Goal: Find specific page/section: Find specific page/section

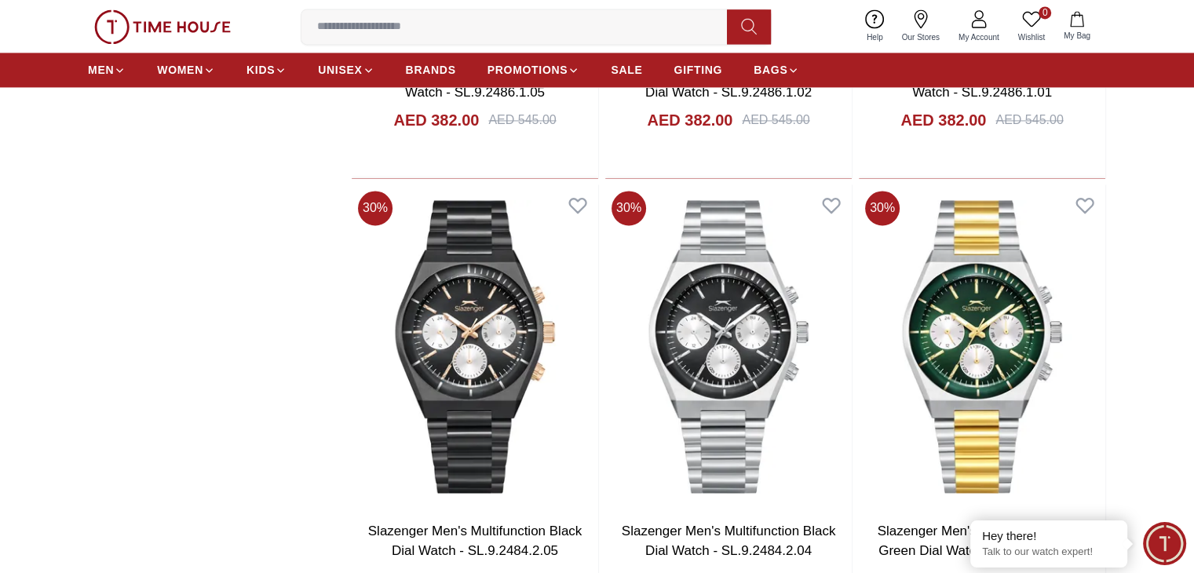
scroll to position [2424, 0]
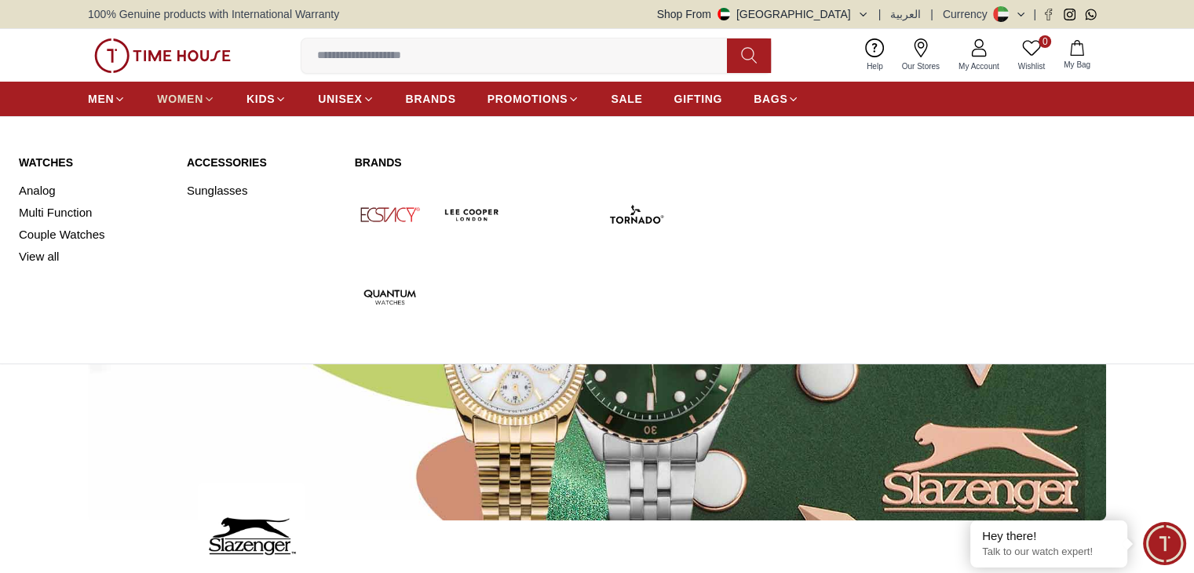
click at [177, 101] on span "WOMEN" at bounding box center [180, 99] width 46 height 16
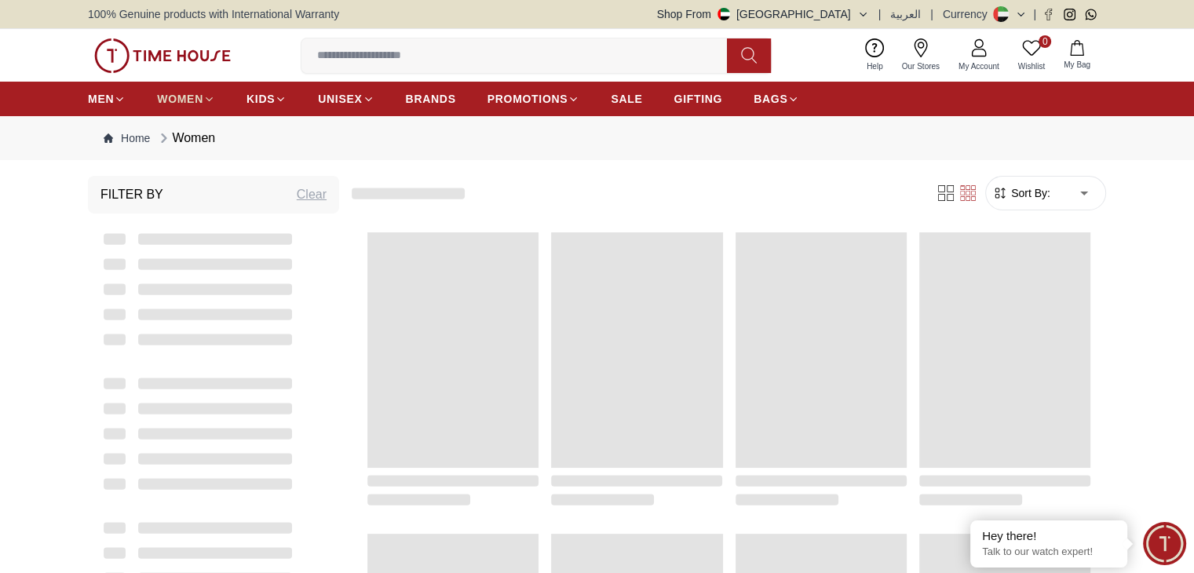
click at [177, 101] on span "WOMEN" at bounding box center [180, 99] width 46 height 16
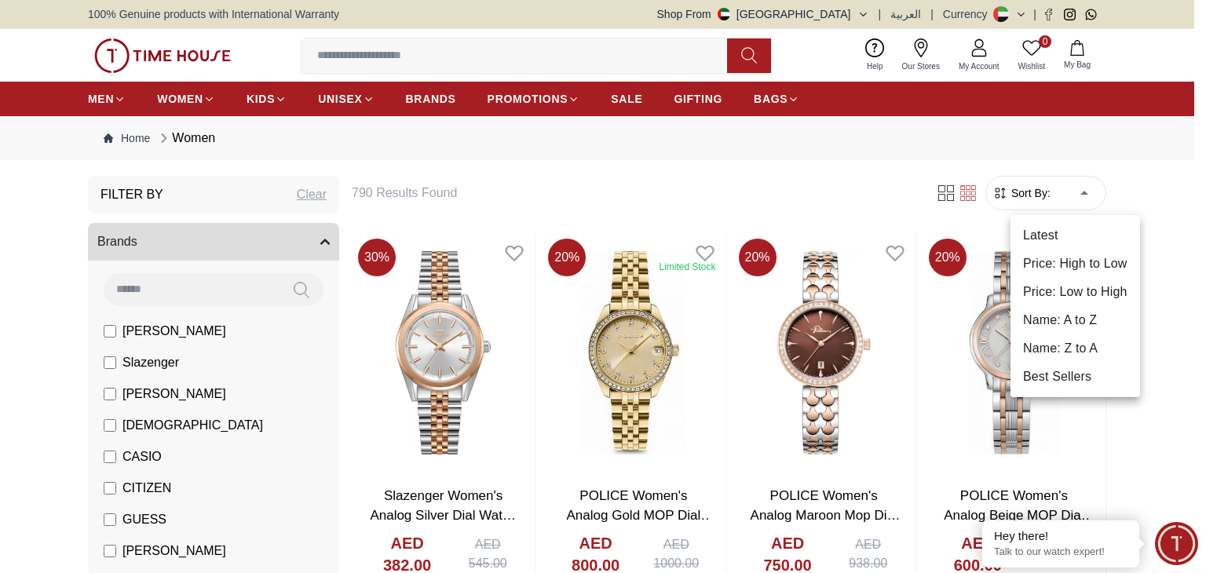
click at [1076, 288] on li "Price: Low to High" at bounding box center [1075, 292] width 130 height 28
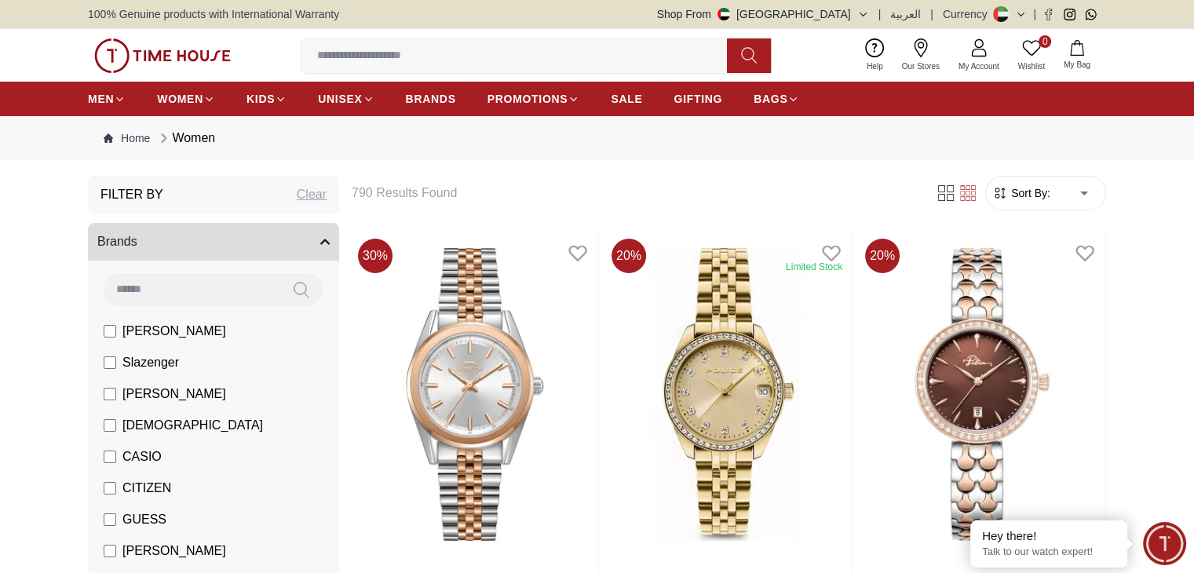
type input "*"
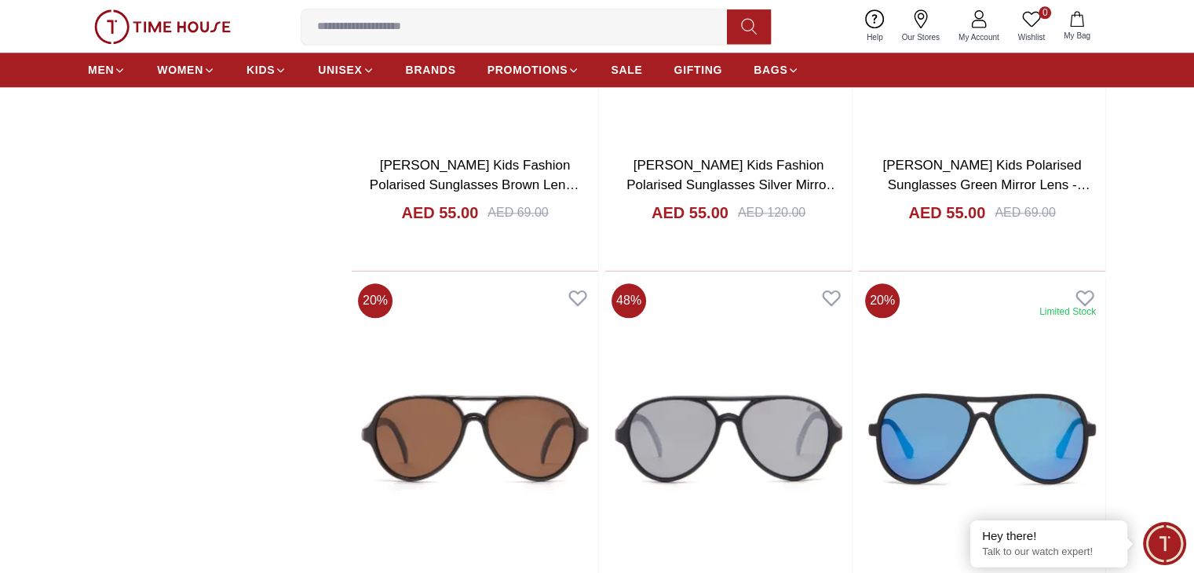
scroll to position [2132, 0]
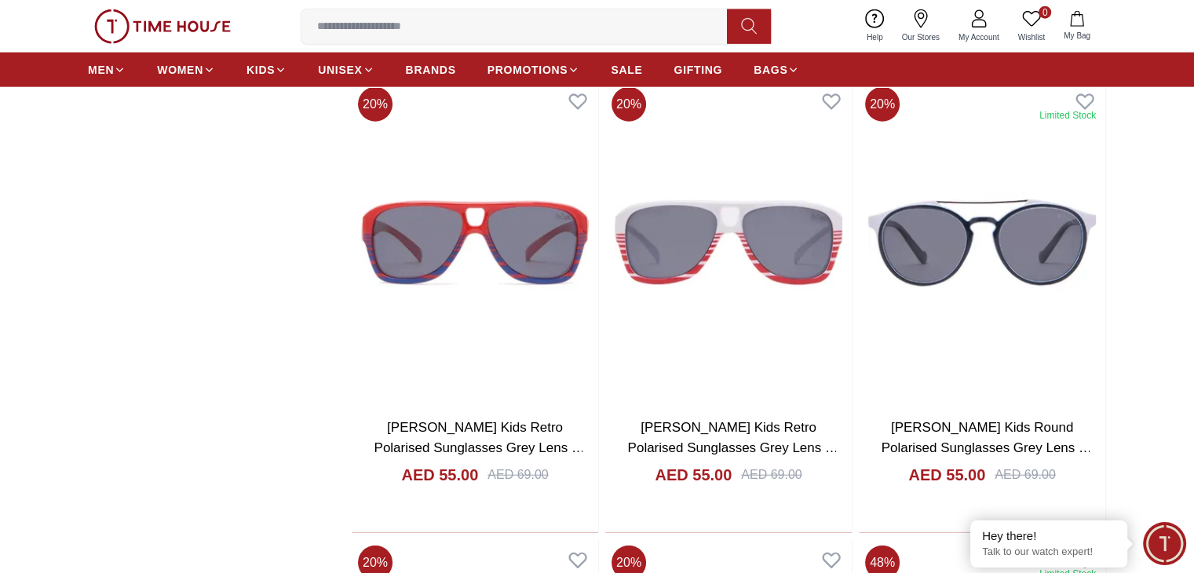
scroll to position [3828, 0]
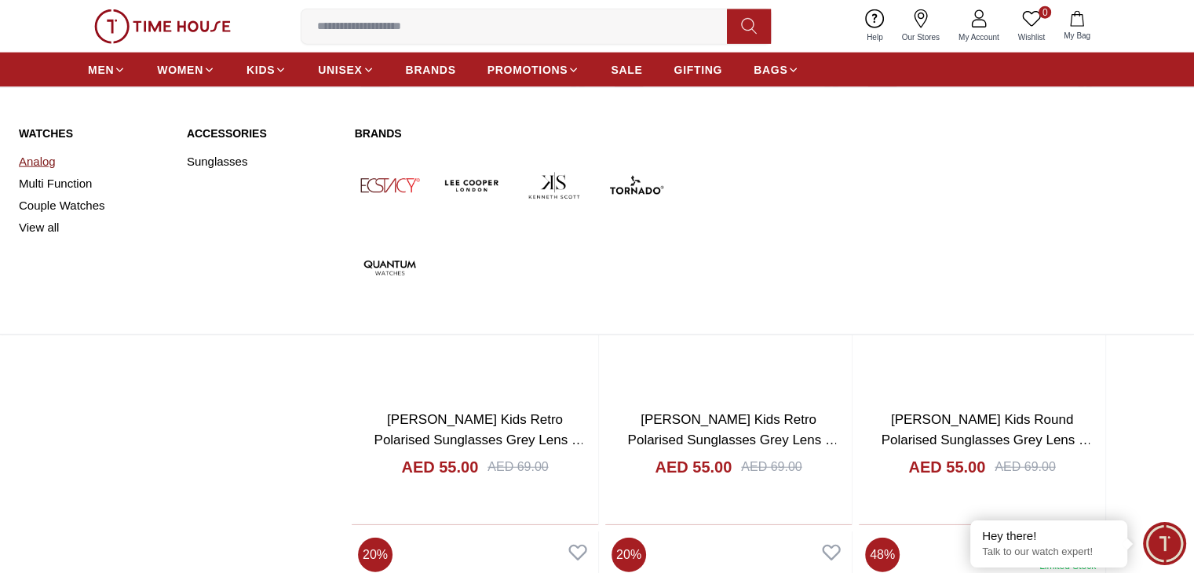
click at [50, 155] on link "Analog" at bounding box center [93, 162] width 149 height 22
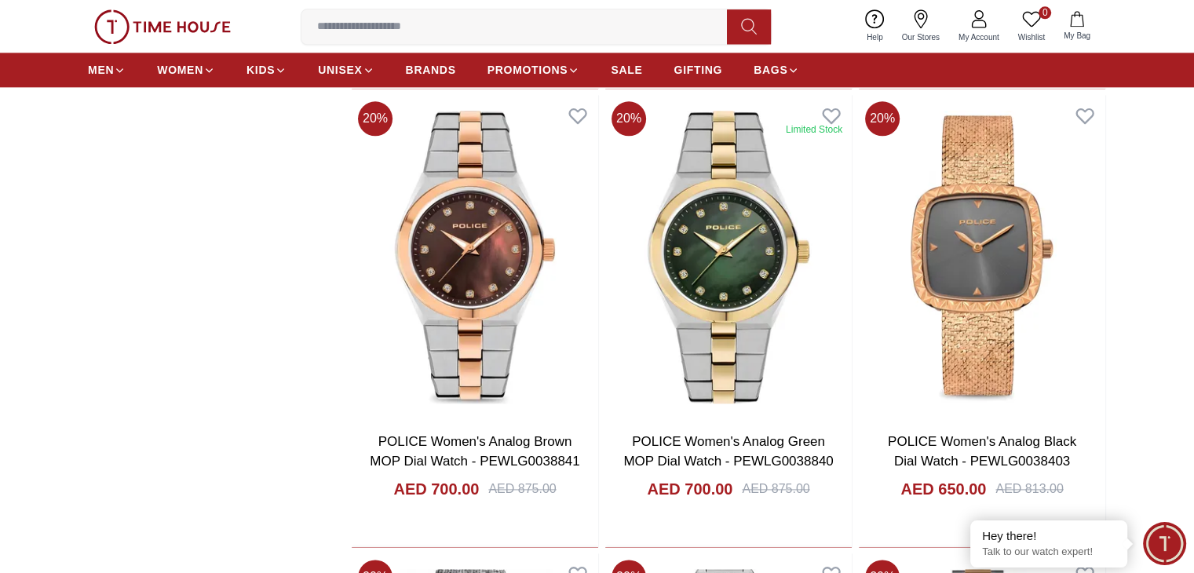
scroll to position [2012, 0]
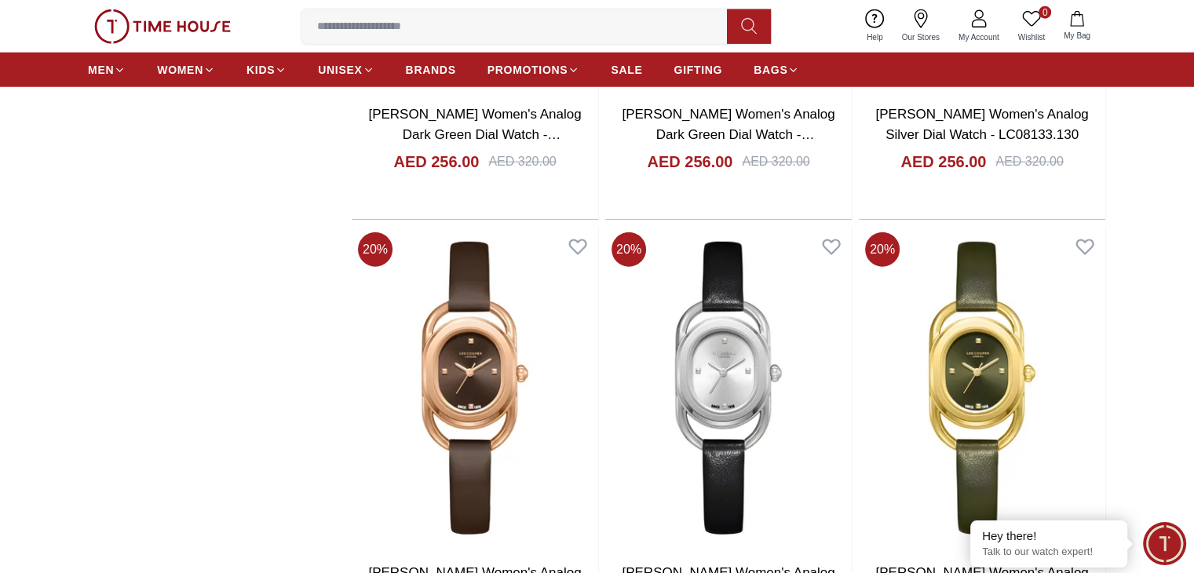
scroll to position [4078, 0]
